Goal: Information Seeking & Learning: Learn about a topic

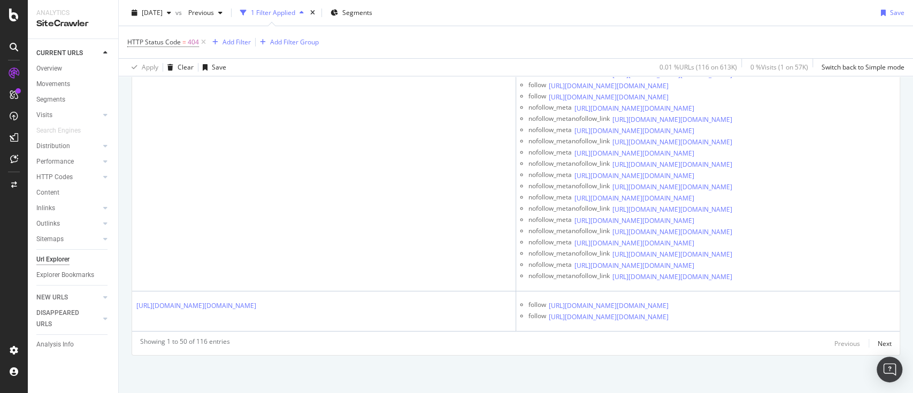
scroll to position [6465, 0]
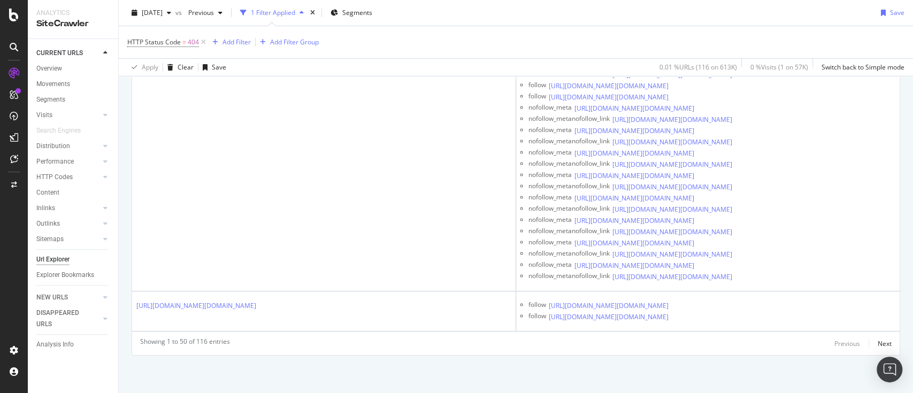
scroll to position [6964, 0]
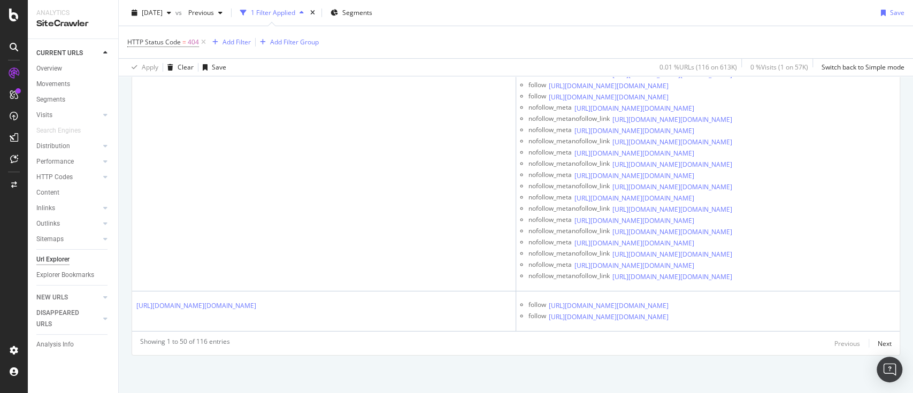
scroll to position [8033, 0]
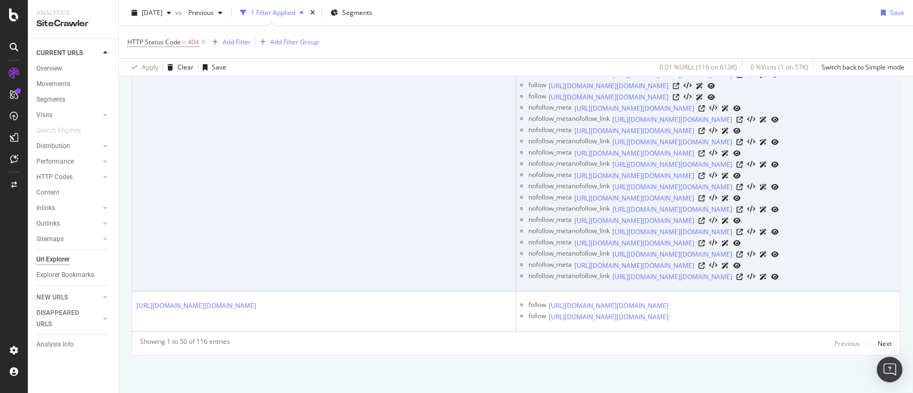
scroll to position [8831, 0]
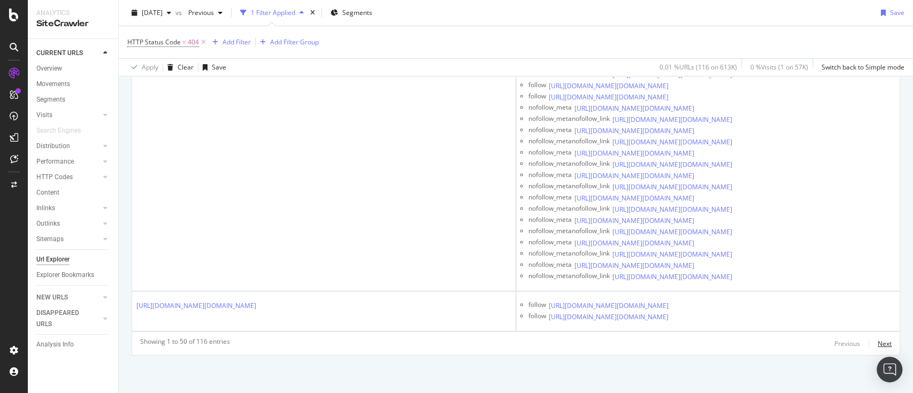
drag, startPoint x: 873, startPoint y: 342, endPoint x: 634, endPoint y: 340, distance: 239.1
click at [878, 342] on div "Next" at bounding box center [885, 343] width 14 height 9
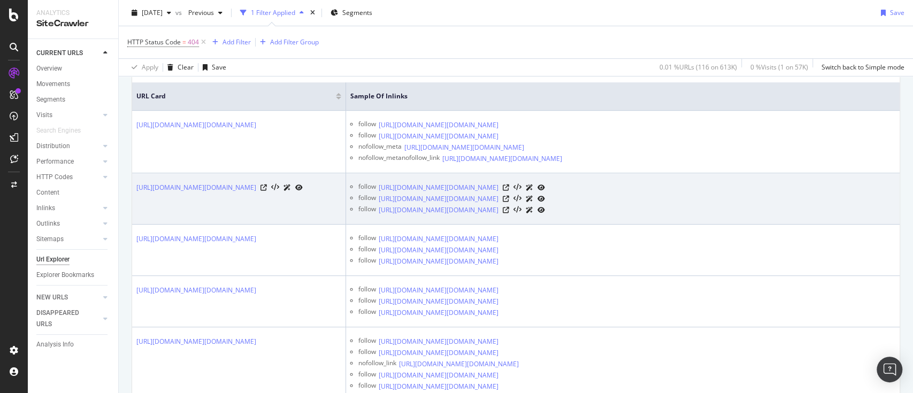
scroll to position [264, 0]
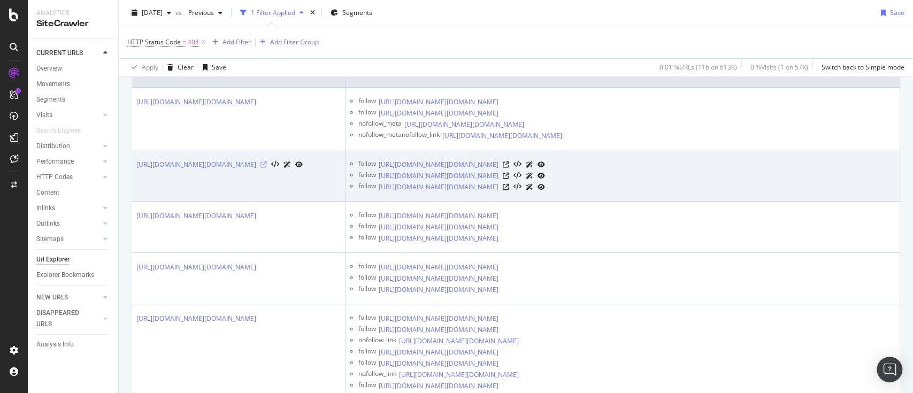
click at [267, 168] on icon at bounding box center [263, 165] width 6 height 6
click at [509, 168] on icon at bounding box center [506, 165] width 6 height 6
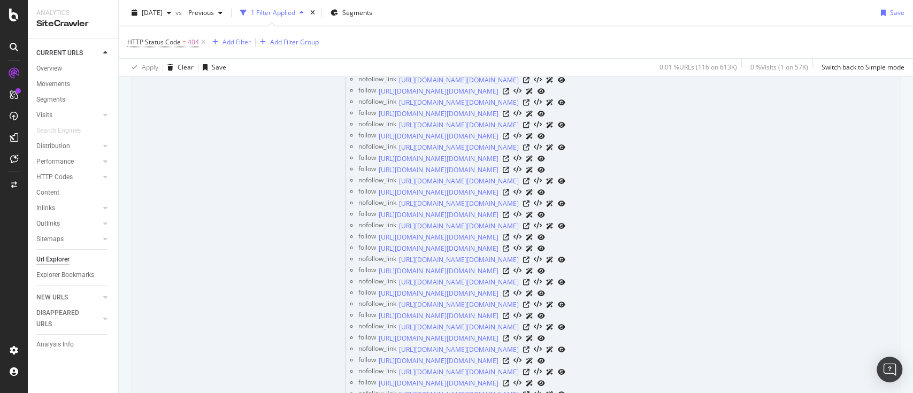
scroll to position [620, 0]
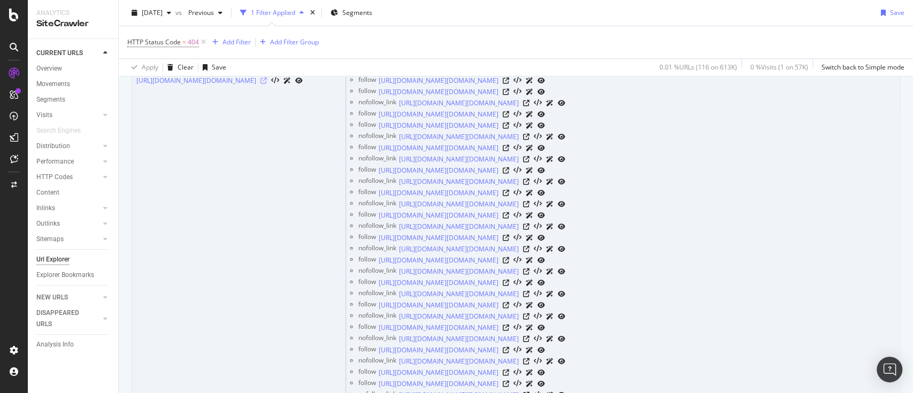
click at [267, 84] on icon at bounding box center [263, 81] width 6 height 6
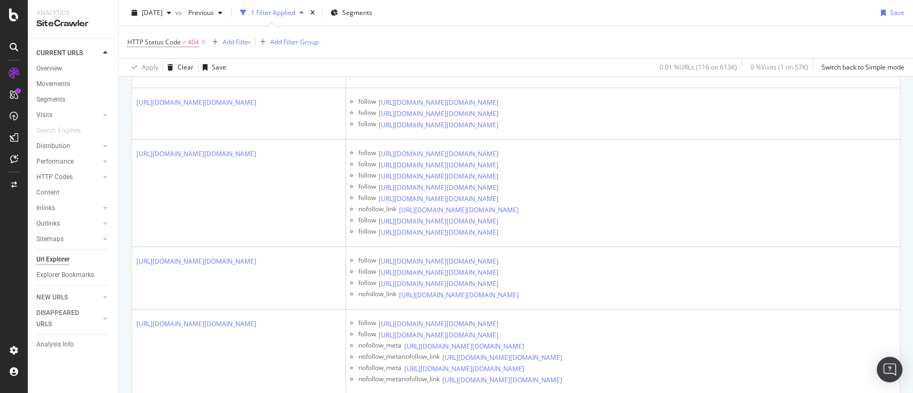
scroll to position [3402, 0]
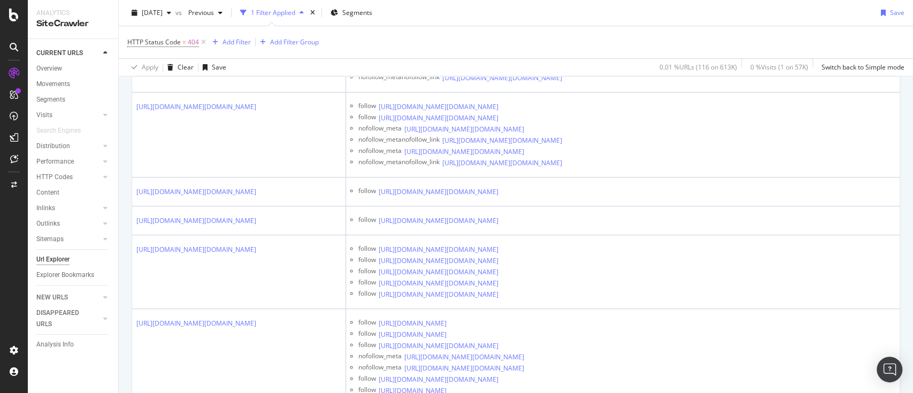
scroll to position [5399, 0]
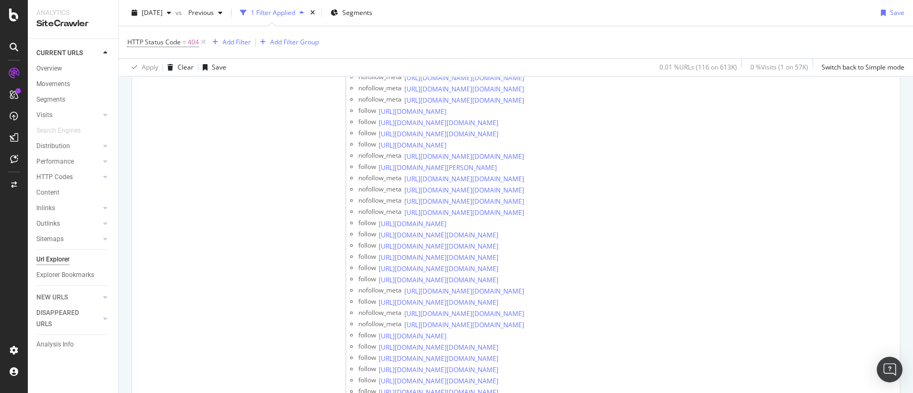
scroll to position [6040, 0]
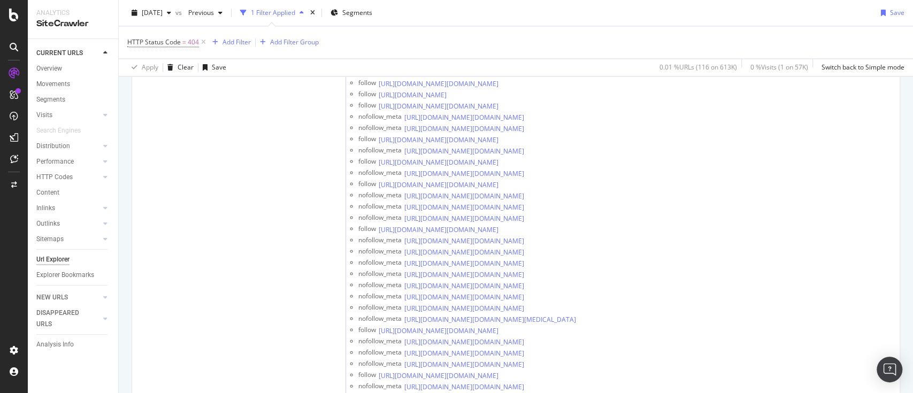
scroll to position [6539, 0]
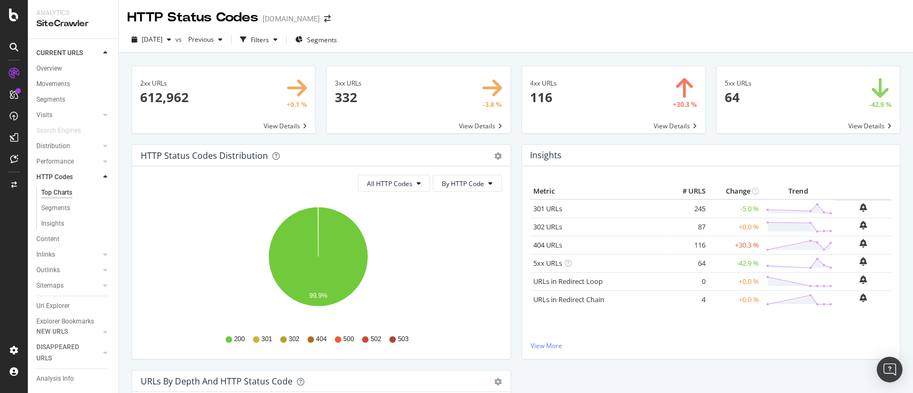
click at [722, 139] on div "5xx URLs 64 -42.9 % View Details" at bounding box center [808, 105] width 195 height 79
click at [768, 47] on div "2025 Aug. 23rd vs Previous Filters Segments" at bounding box center [516, 41] width 794 height 21
click at [757, 44] on div "2025 Aug. 23rd vs Previous Filters Segments" at bounding box center [516, 41] width 794 height 21
click at [755, 35] on div "2025 Aug. 23rd vs Previous Filters Segments" at bounding box center [516, 41] width 794 height 21
click at [773, 41] on div "2025 Aug. 23rd vs Previous Filters Segments" at bounding box center [516, 41] width 794 height 21
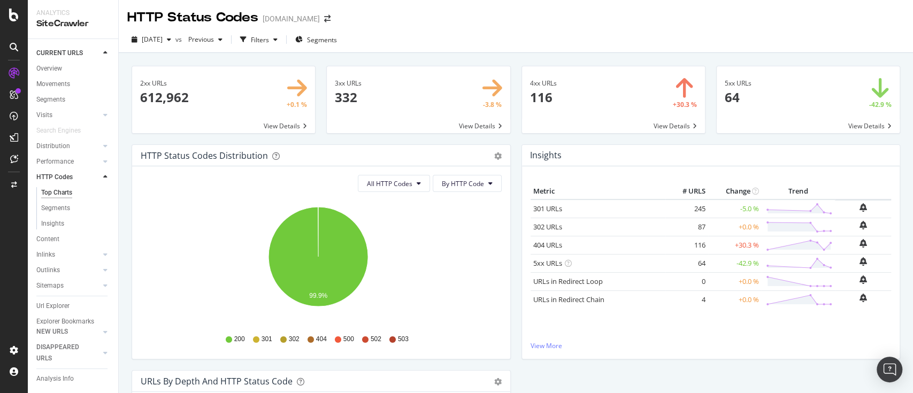
click at [779, 28] on div "2025 Aug. 23rd vs Previous Filters Segments" at bounding box center [516, 40] width 794 height 26
click at [779, 48] on div "2025 Aug. 23rd vs Previous Filters Segments" at bounding box center [516, 41] width 794 height 21
click at [786, 33] on div "2025 Aug. 23rd vs Previous Filters Segments" at bounding box center [516, 41] width 794 height 21
